Goal: Task Accomplishment & Management: Use online tool/utility

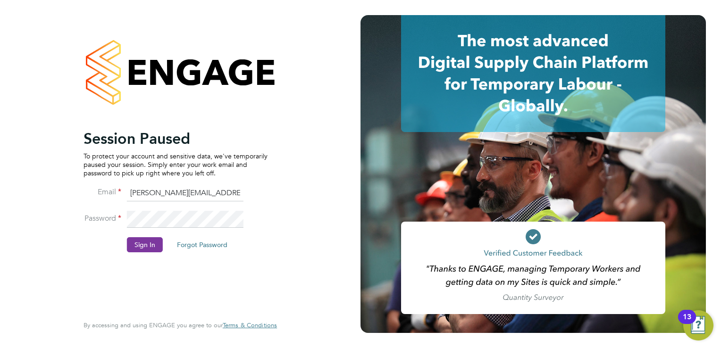
click at [145, 251] on button "Sign In" at bounding box center [145, 244] width 36 height 15
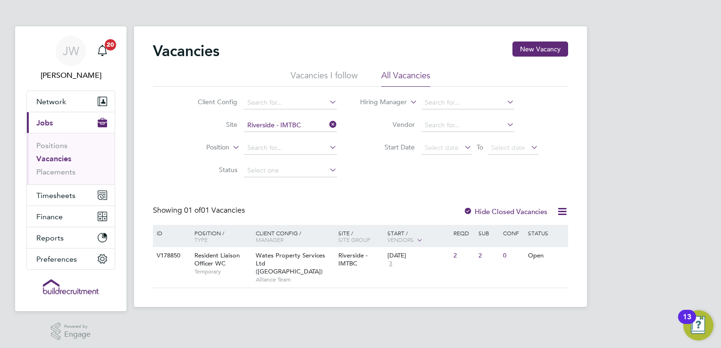
click at [327, 125] on icon at bounding box center [327, 124] width 0 height 13
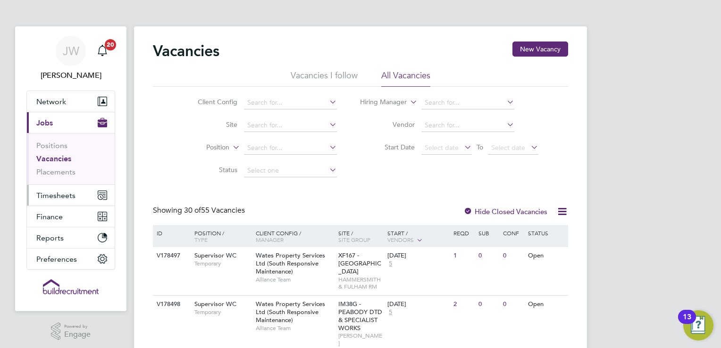
click at [74, 195] on span "Timesheets" at bounding box center [55, 195] width 39 height 9
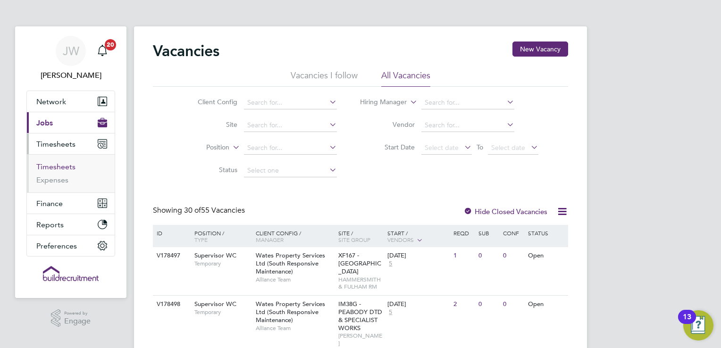
click at [50, 166] on link "Timesheets" at bounding box center [55, 166] width 39 height 9
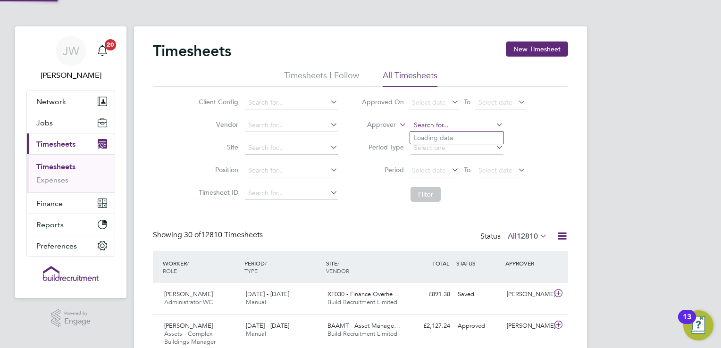
click at [426, 124] on input at bounding box center [456, 125] width 93 height 13
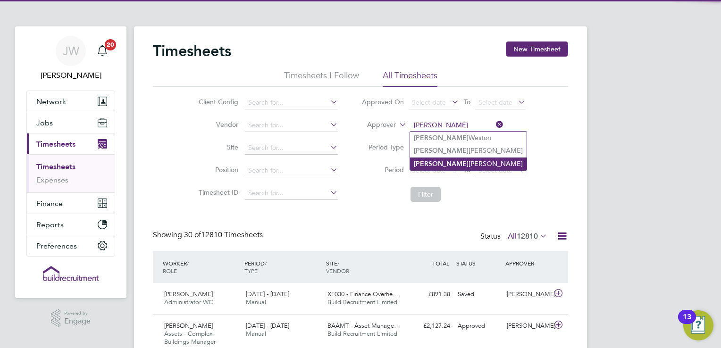
click at [436, 159] on li "[PERSON_NAME]" at bounding box center [468, 164] width 116 height 13
type input "[PERSON_NAME]"
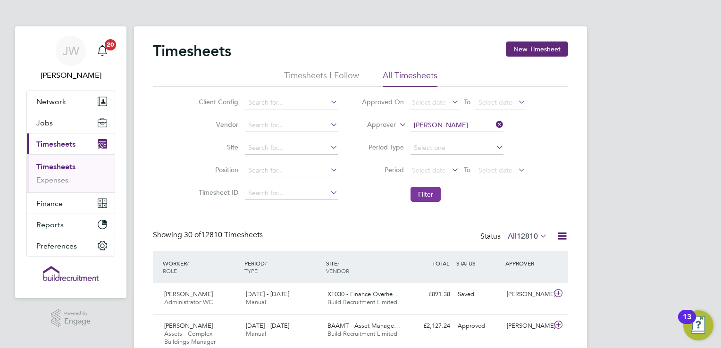
click at [425, 201] on button "Filter" at bounding box center [425, 194] width 30 height 15
click at [332, 302] on span "Build Recruitment Limited" at bounding box center [362, 302] width 70 height 8
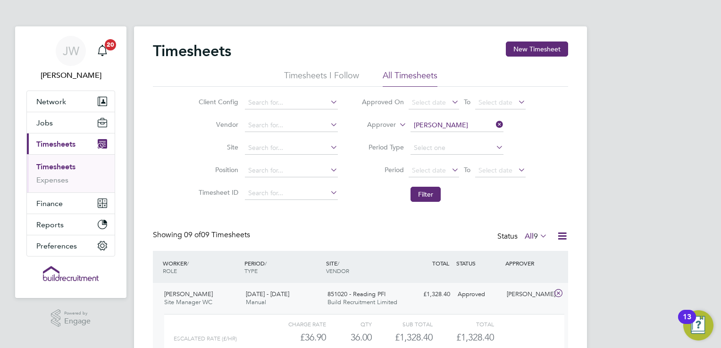
click at [332, 302] on span "Build Recruitment Limited" at bounding box center [362, 302] width 70 height 8
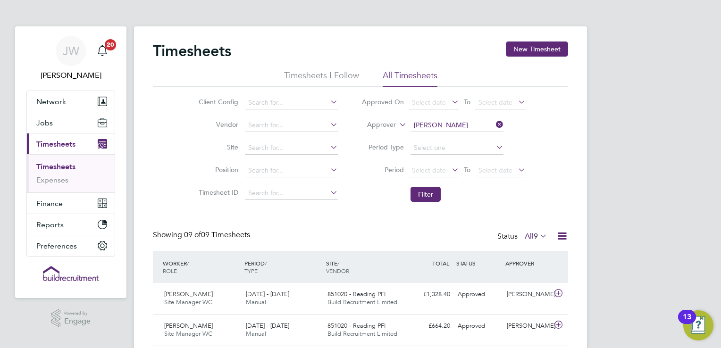
click at [494, 126] on icon at bounding box center [494, 124] width 0 height 13
click at [450, 119] on input at bounding box center [456, 125] width 93 height 13
click at [458, 173] on li "[PERSON_NAME]" at bounding box center [475, 176] width 130 height 13
type input "[PERSON_NAME]"
click at [418, 194] on button "Filter" at bounding box center [425, 194] width 30 height 15
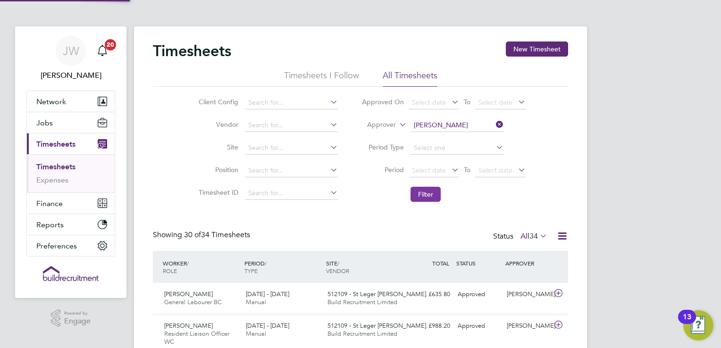
scroll to position [24, 82]
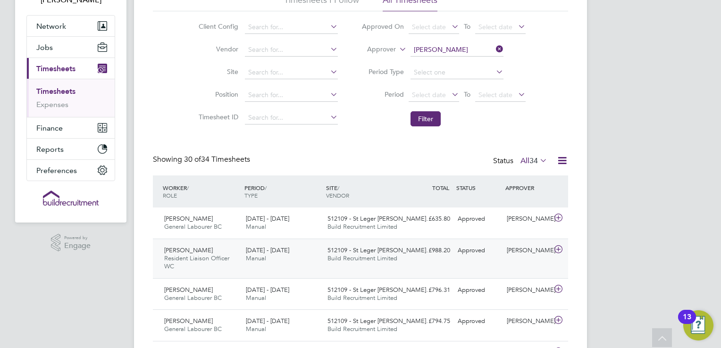
click at [313, 256] on div "[DATE] - [DATE] Manual" at bounding box center [283, 255] width 82 height 24
